Goal: Browse casually

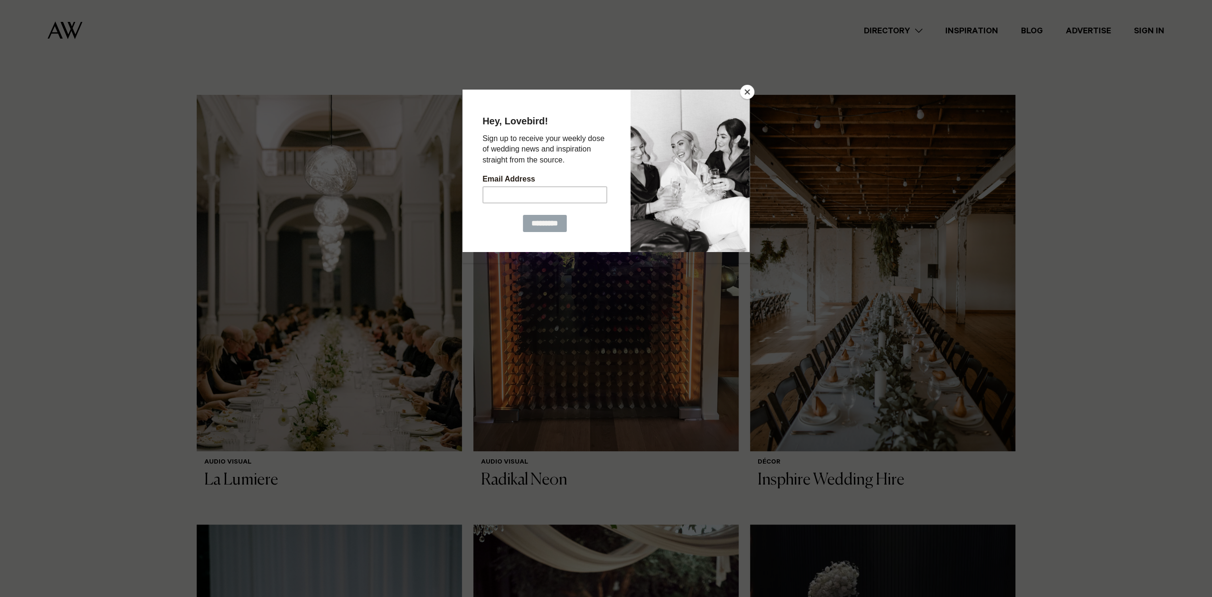
scroll to position [190, 0]
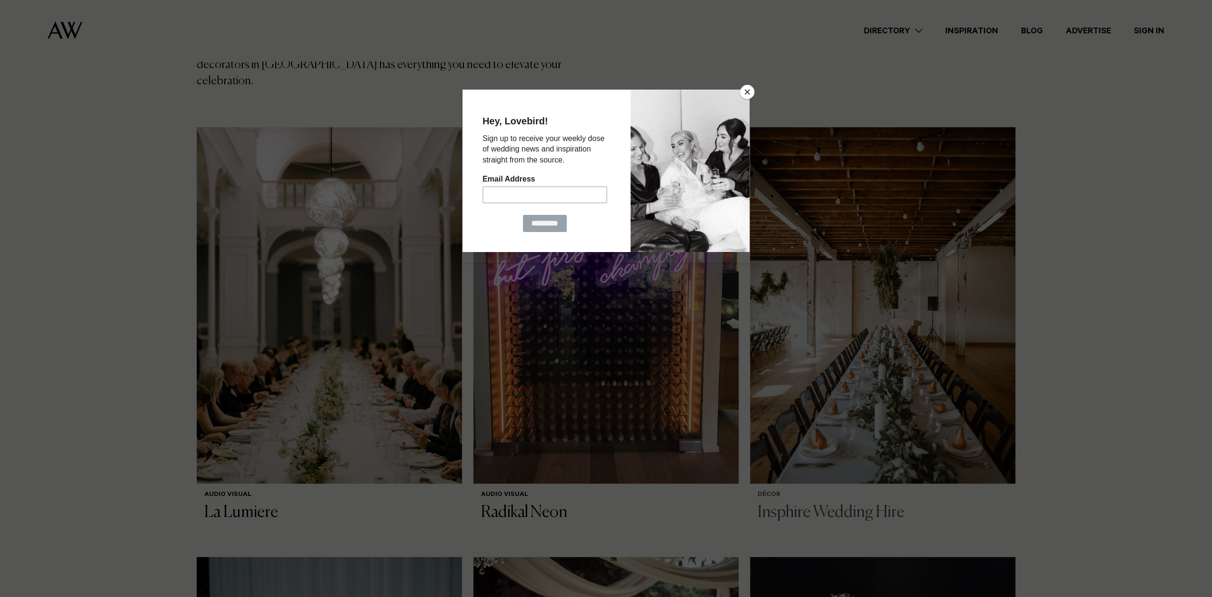
click at [751, 93] on button "Close" at bounding box center [747, 92] width 14 height 14
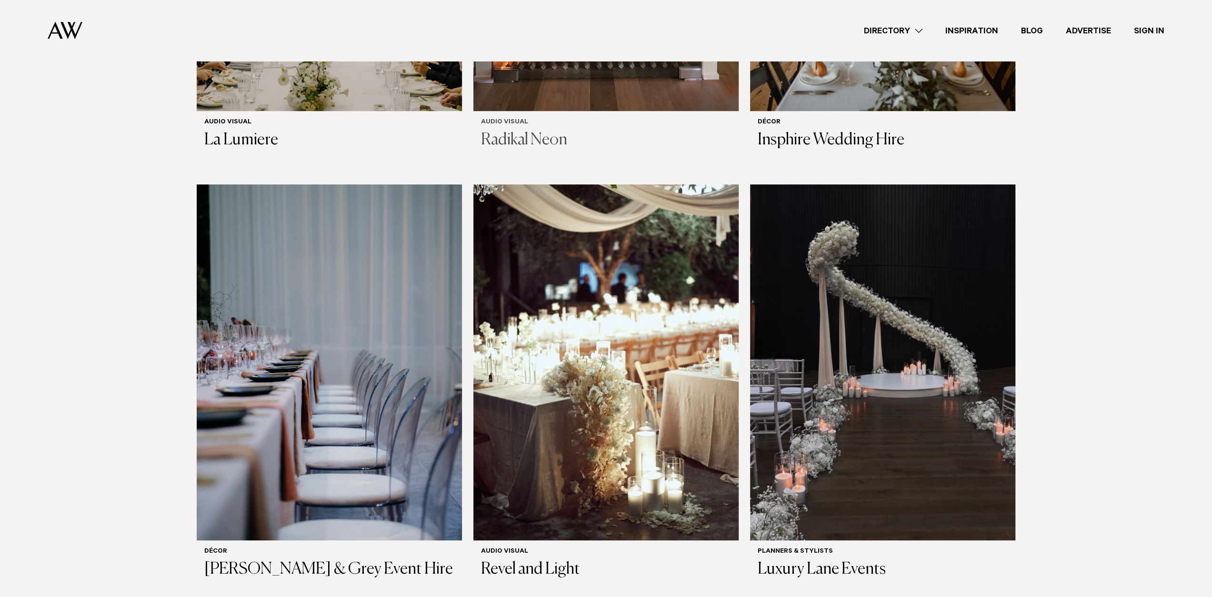
scroll to position [571, 0]
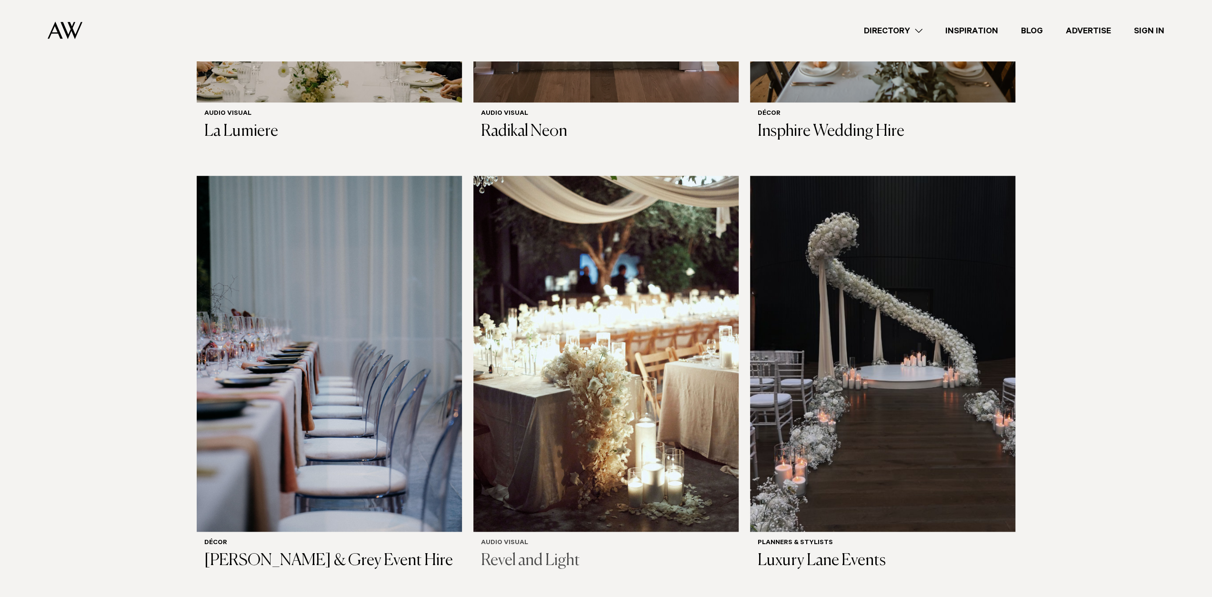
click at [608, 260] on img at bounding box center [605, 354] width 265 height 356
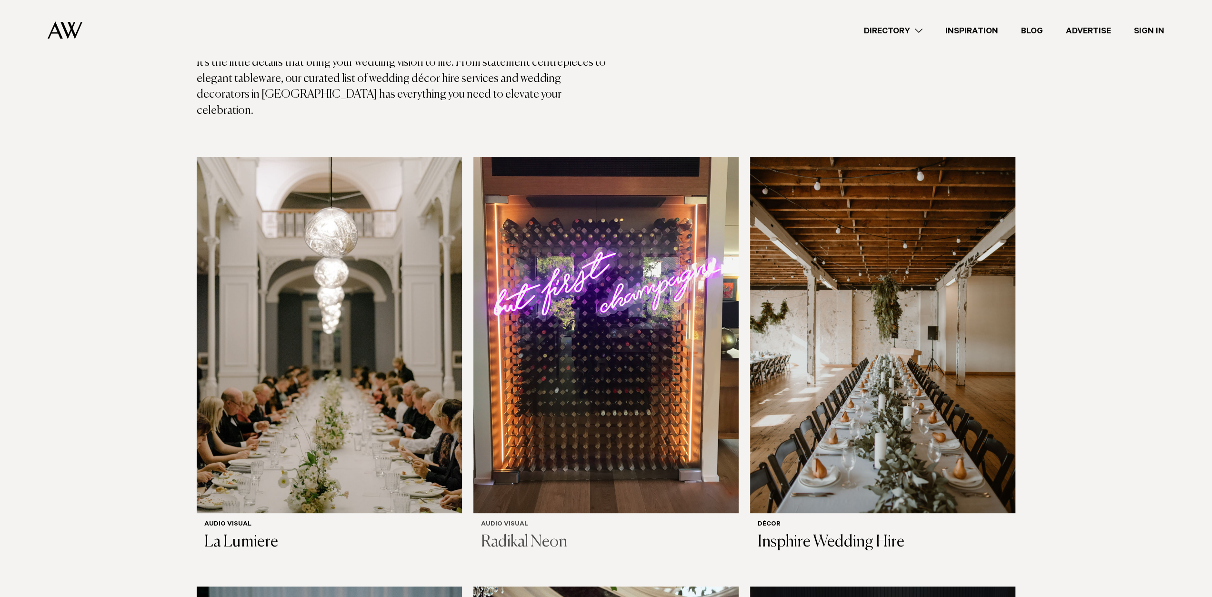
scroll to position [143, 0]
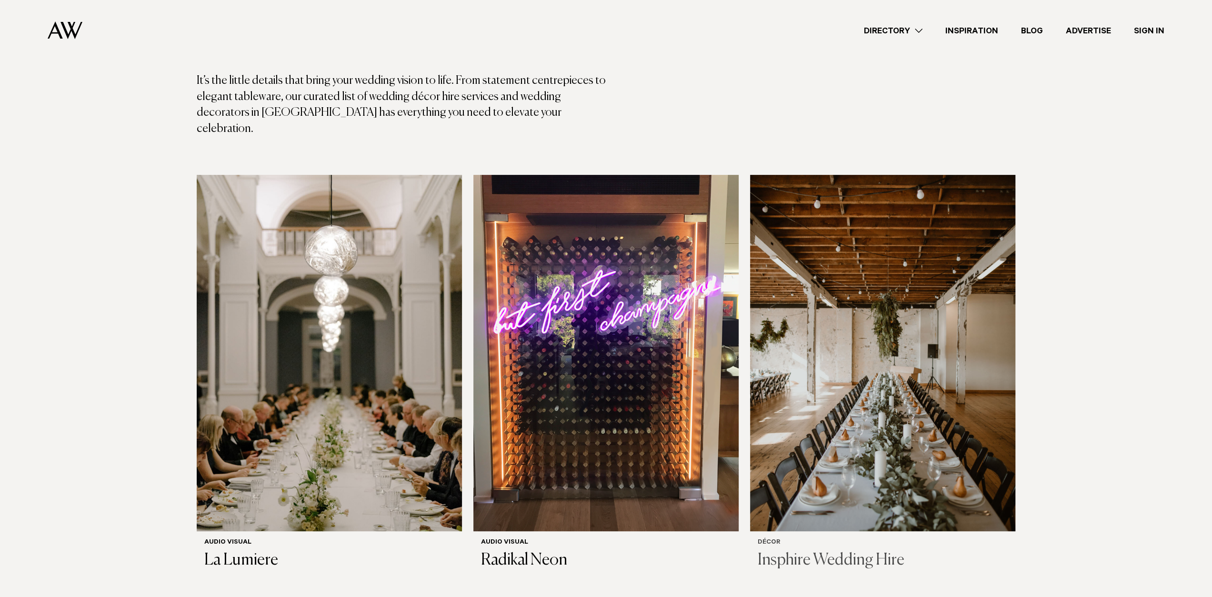
click at [892, 293] on img at bounding box center [882, 353] width 265 height 356
